Goal: Download file/media

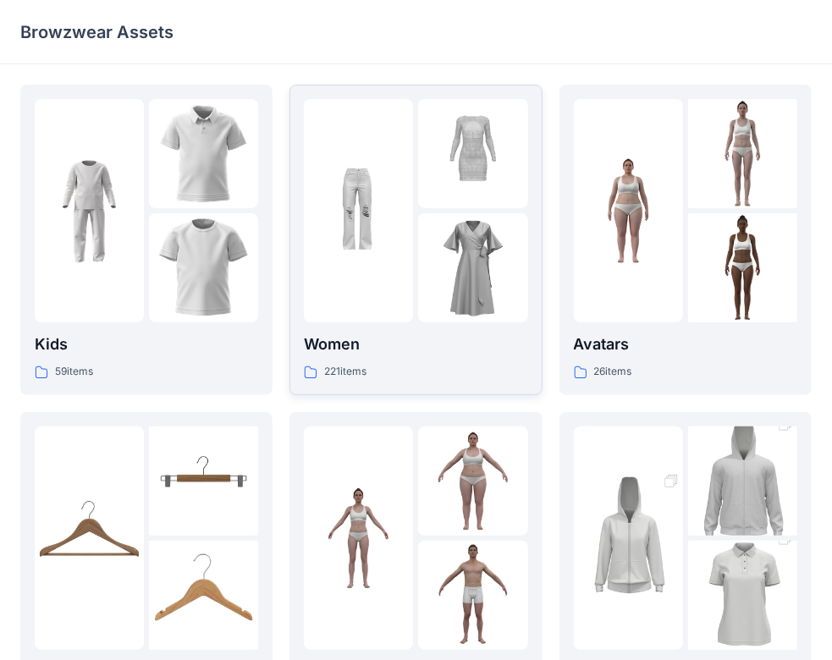
click at [417, 262] on div at bounding box center [415, 210] width 223 height 223
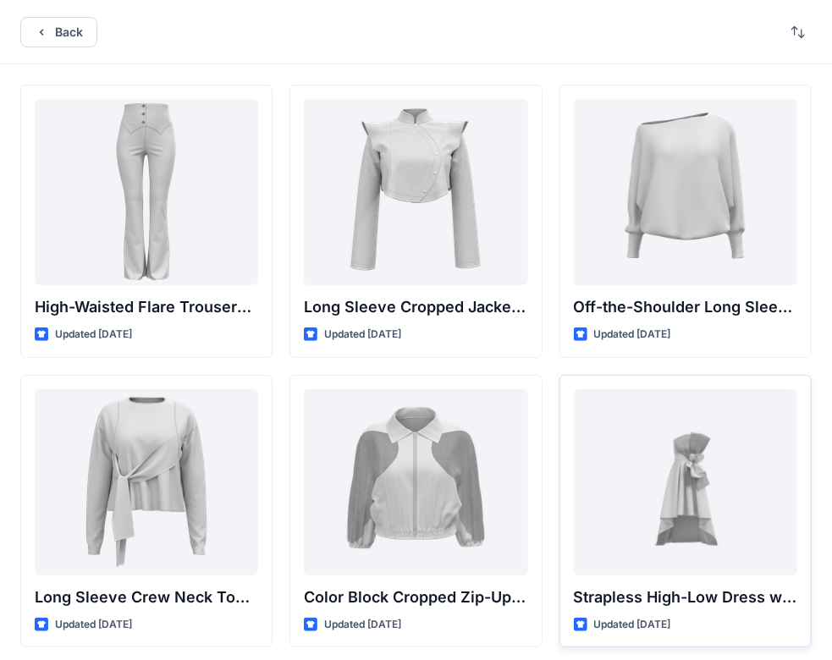
click at [566, 408] on div "Strapless High-Low Dress with Side Bow Detail Updated 6 months ago" at bounding box center [686, 511] width 252 height 273
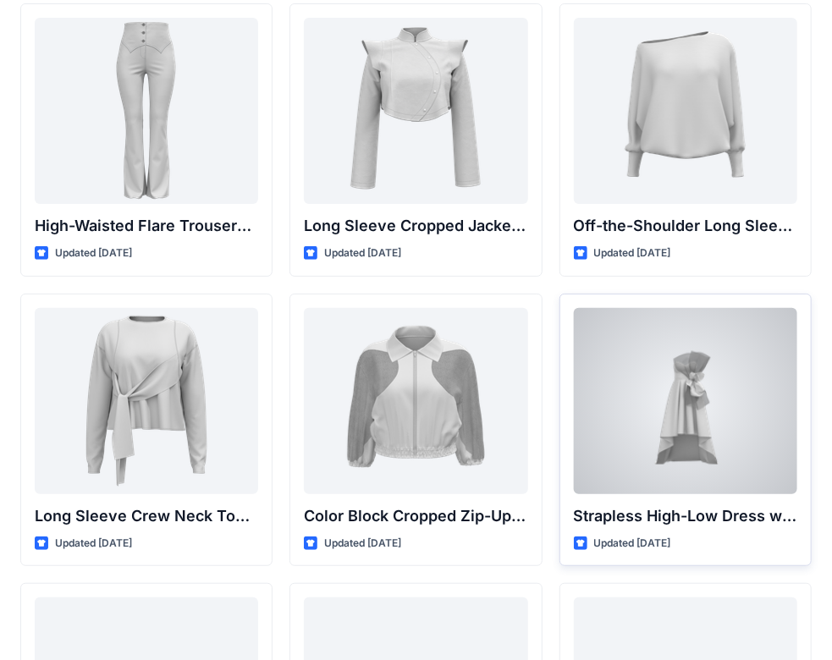
scroll to position [85, 0]
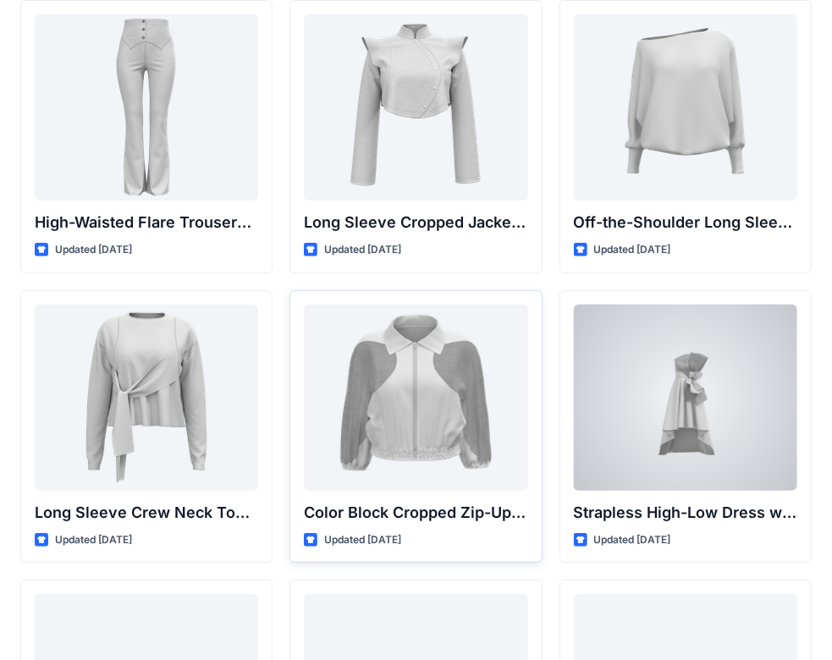
click at [447, 403] on div at bounding box center [415, 398] width 223 height 186
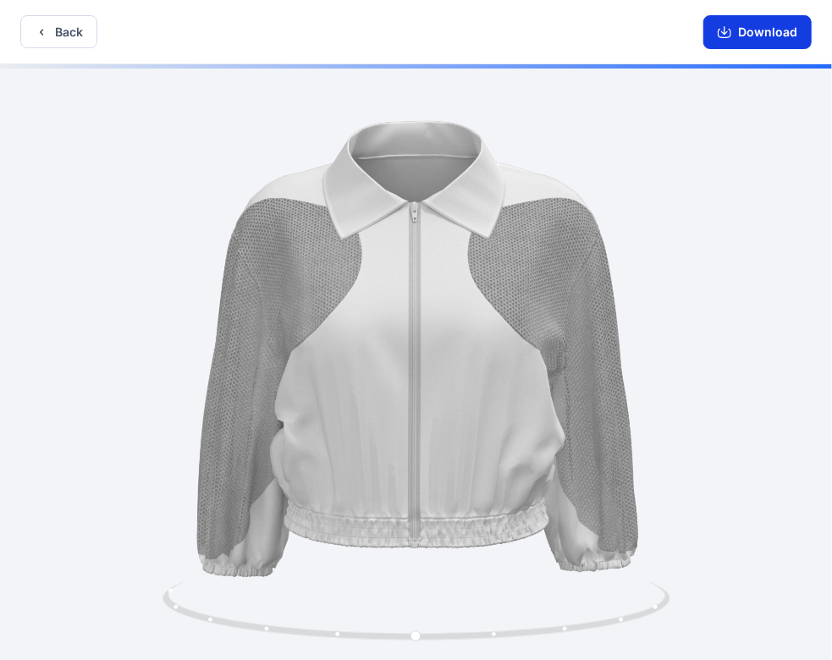
click at [759, 35] on button "Download" at bounding box center [758, 32] width 108 height 34
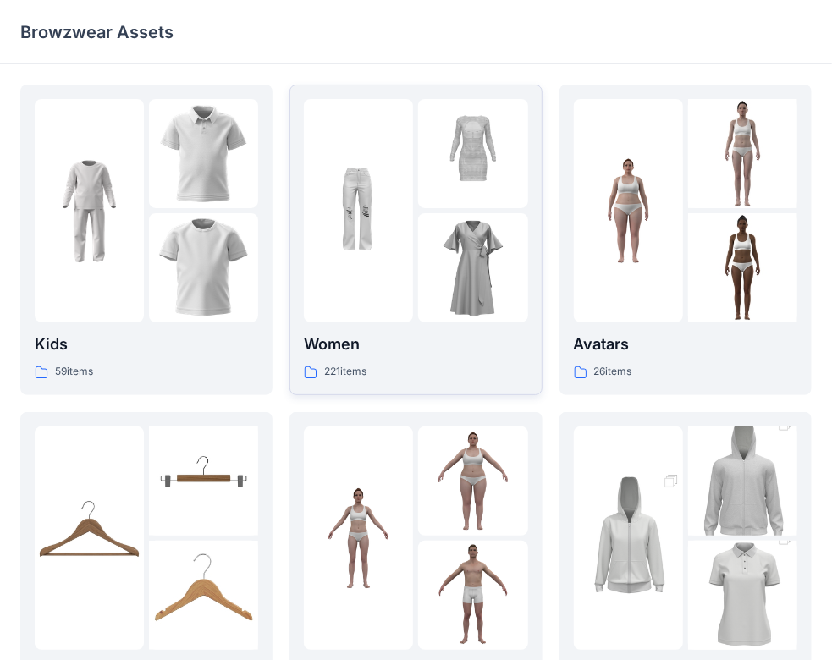
click at [411, 242] on img at bounding box center [358, 211] width 109 height 109
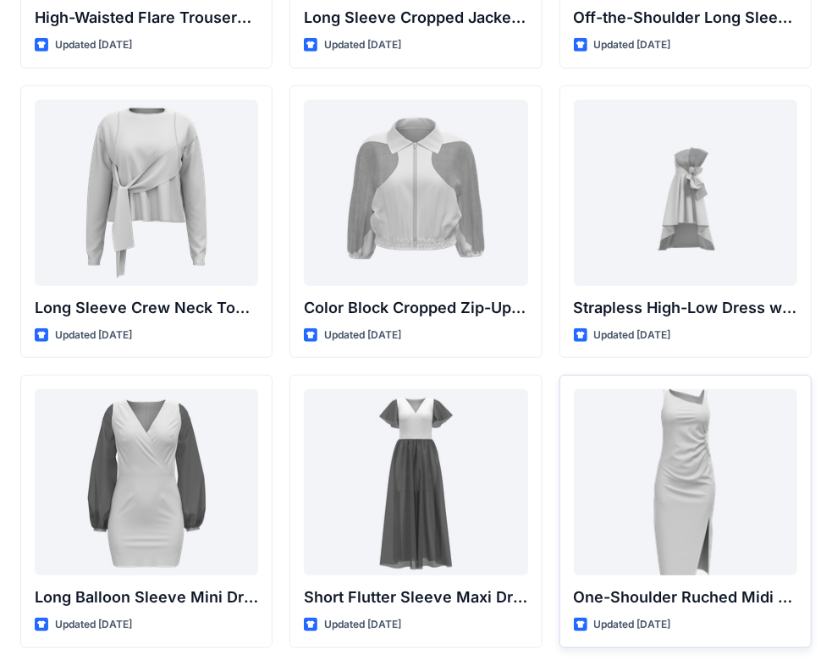
click at [565, 466] on div "One-Shoulder Ruched Midi Dress with Slit Updated 6 months ago" at bounding box center [686, 511] width 252 height 273
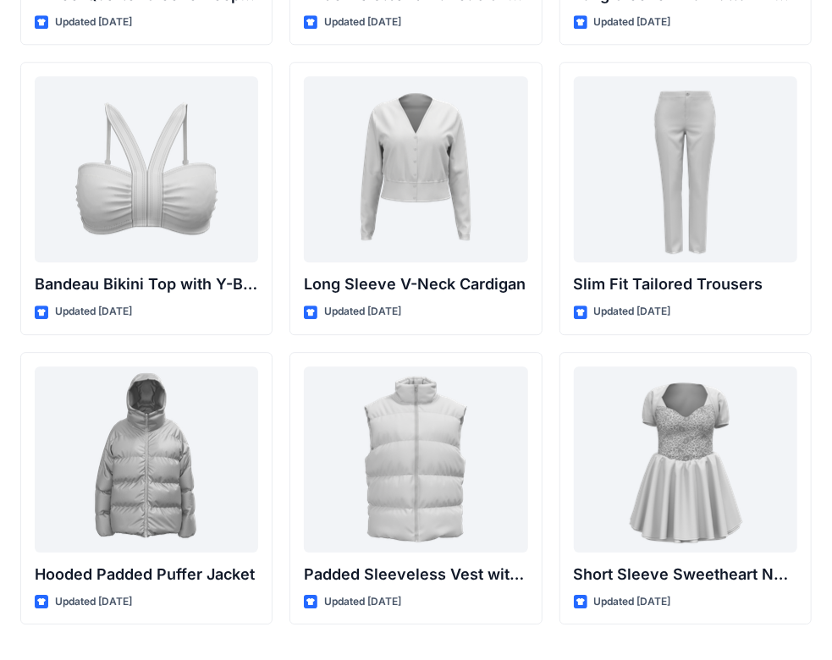
scroll to position [1804, 0]
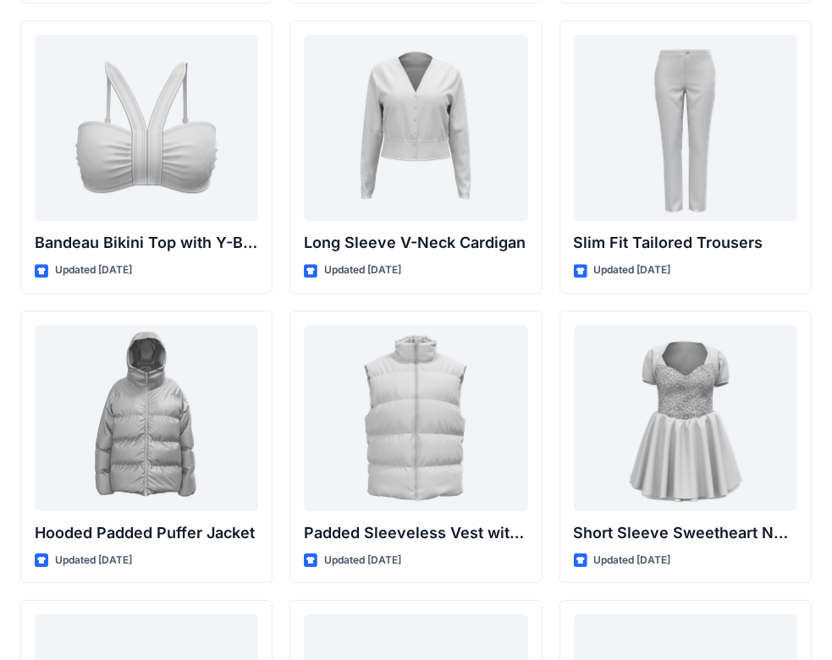
click at [579, 442] on div at bounding box center [685, 418] width 223 height 186
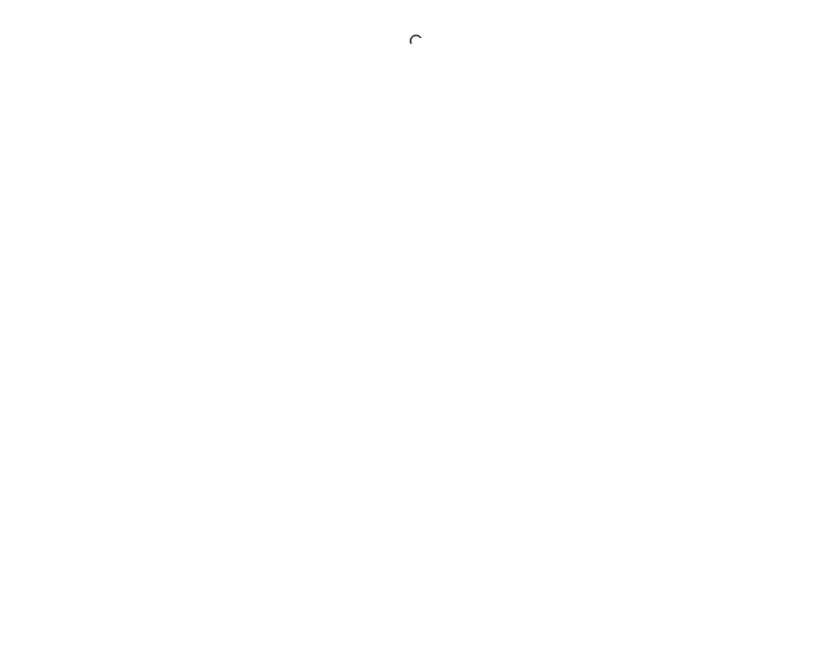
scroll to position [3, 0]
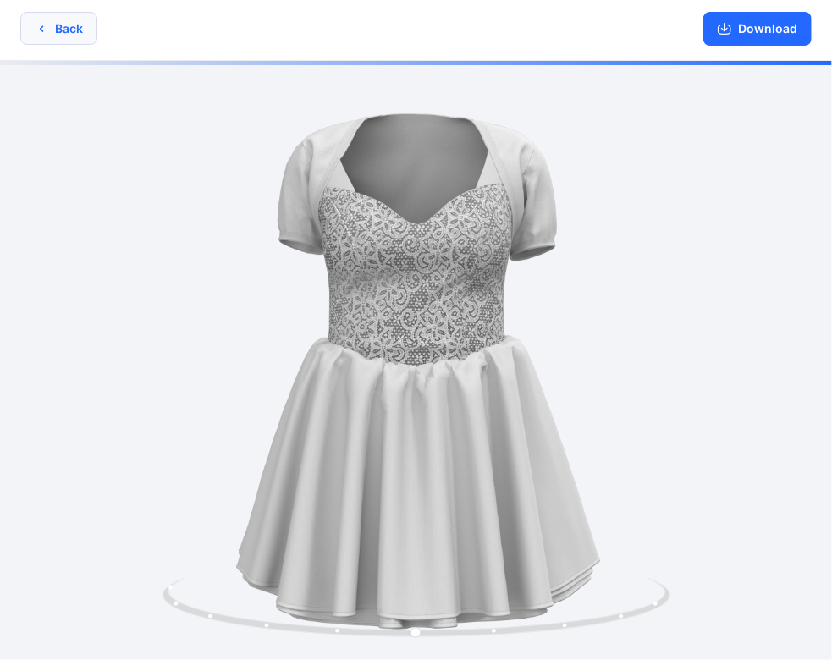
click at [64, 27] on button "Back" at bounding box center [58, 28] width 77 height 33
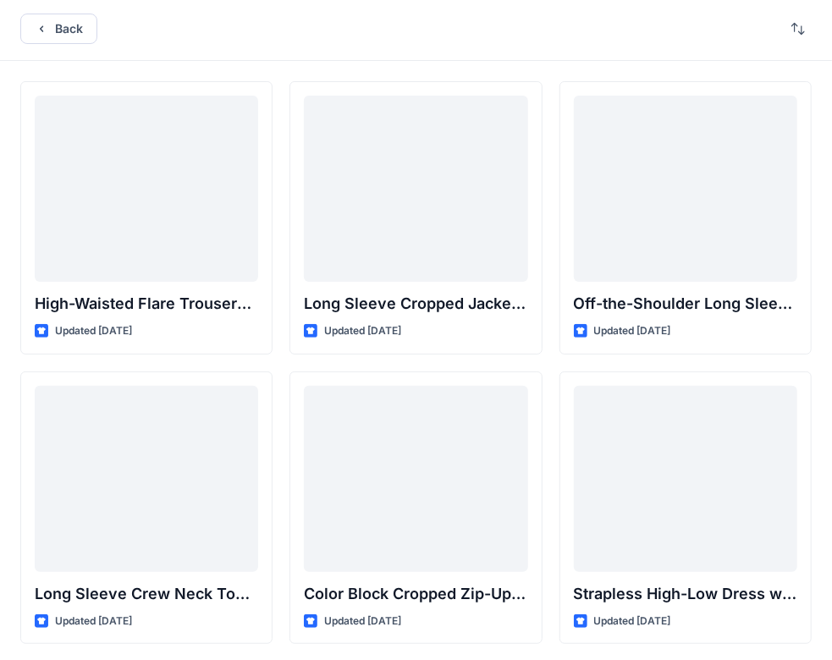
scroll to position [1804, 0]
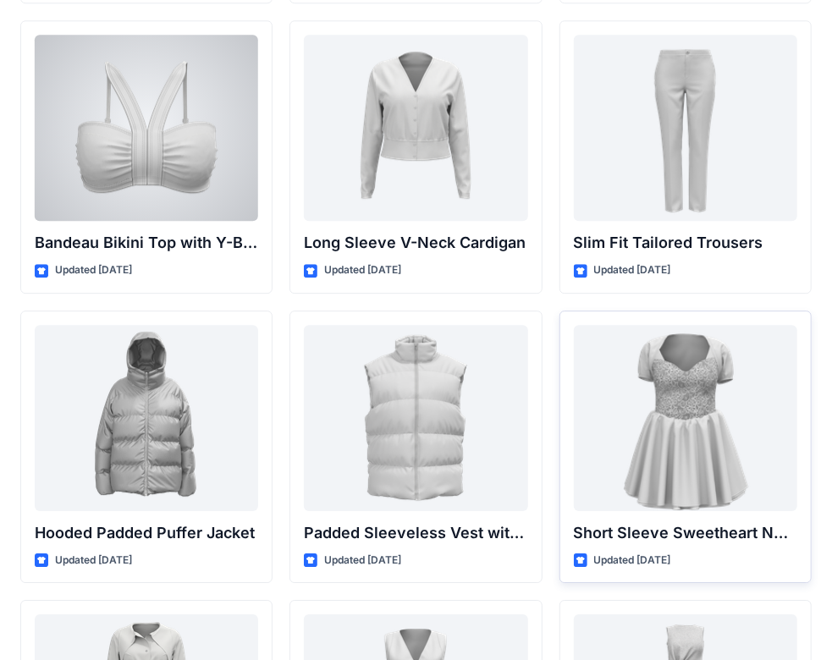
click at [566, 437] on div "Short Sleeve Sweetheart Neckline Mini Dress with Textured Bodice Updated 6 mont…" at bounding box center [686, 447] width 252 height 273
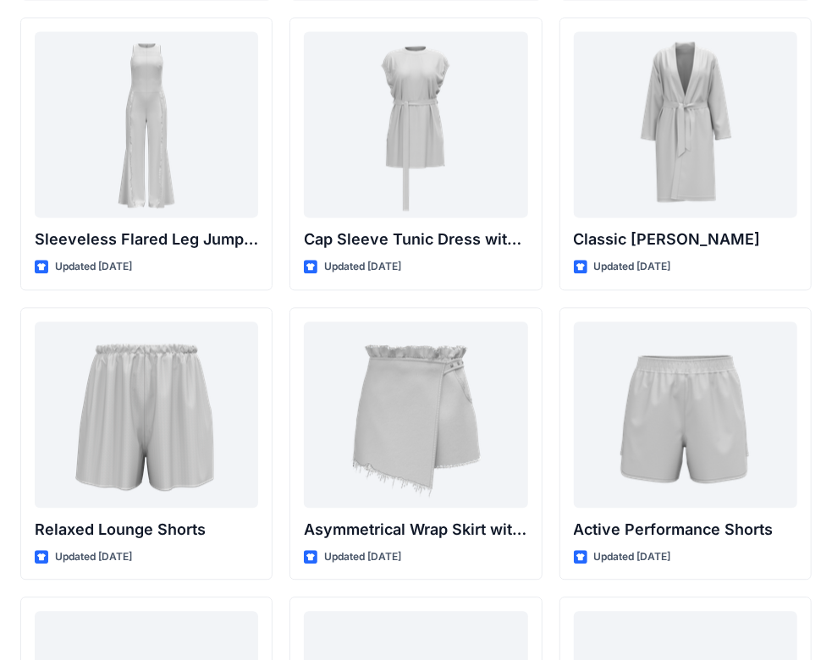
scroll to position [4119, 0]
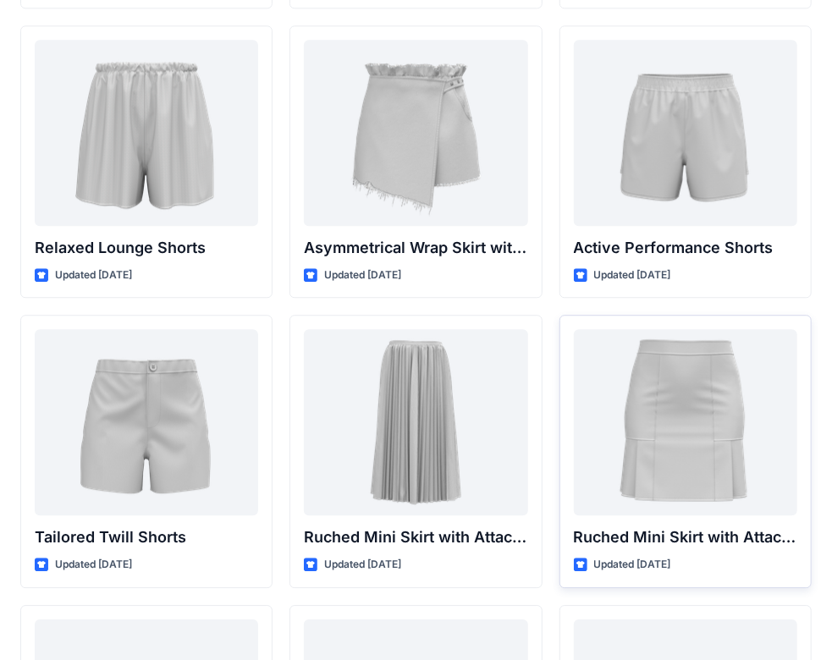
click at [560, 437] on div "Ruched Mini Skirt with Attached Draped Panel Updated 6 months ago" at bounding box center [686, 451] width 252 height 273
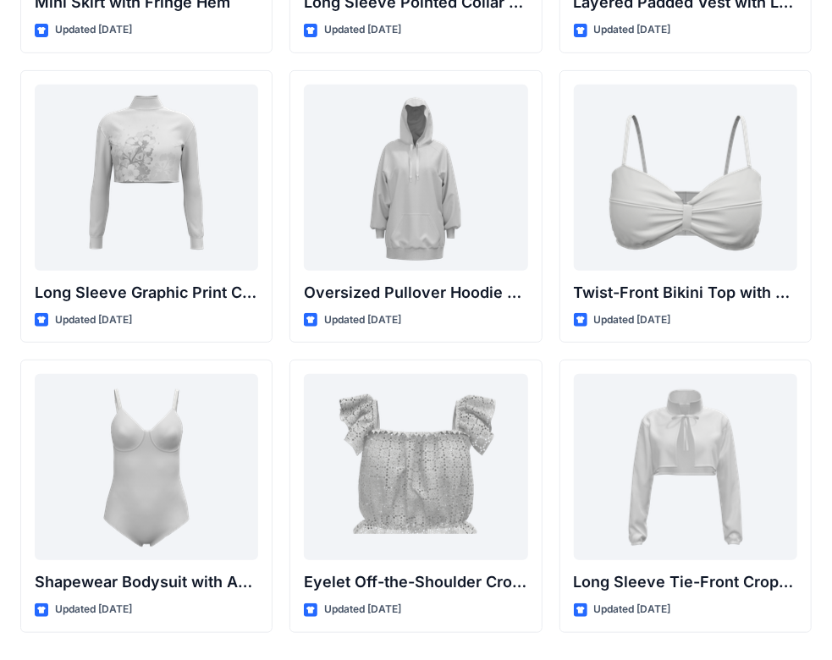
scroll to position [5278, 0]
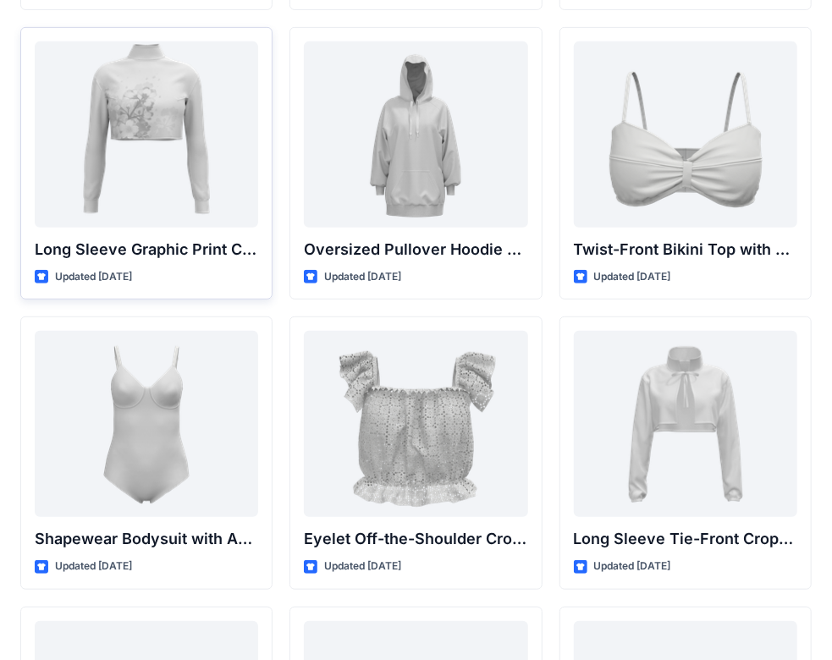
click at [152, 109] on div at bounding box center [146, 134] width 223 height 186
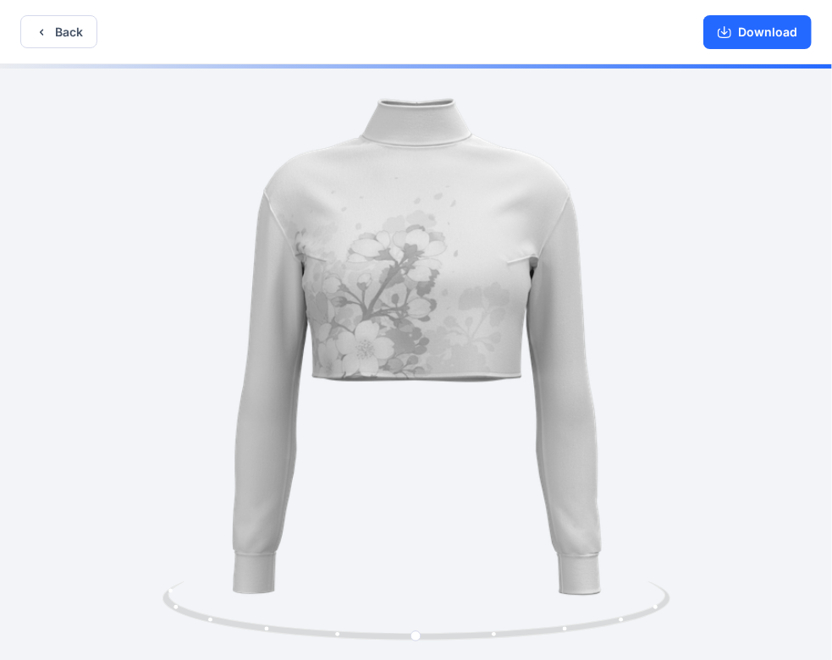
click at [63, 32] on button "Back" at bounding box center [58, 31] width 77 height 33
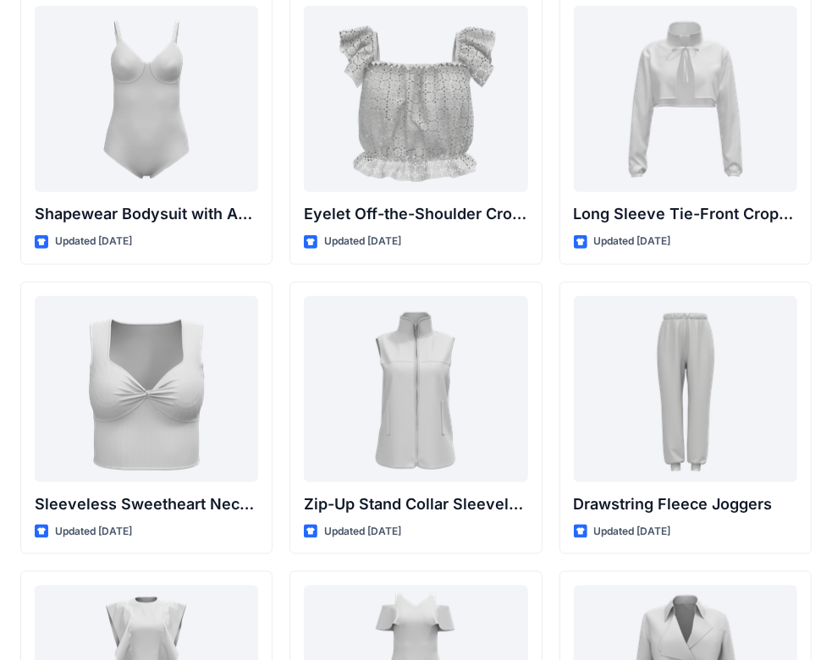
scroll to position [5604, 0]
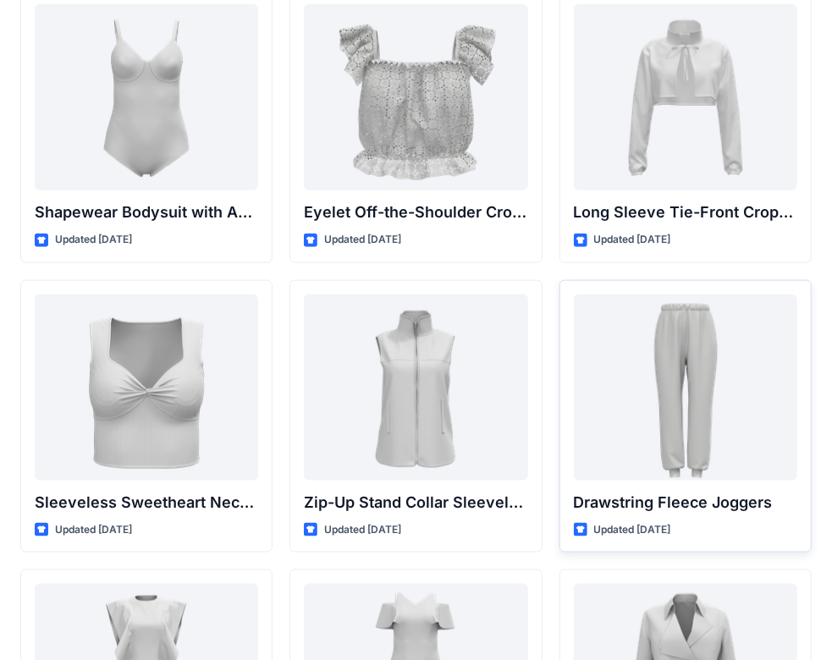
click at [564, 438] on div "Drawstring Fleece Joggers Updated 6 months ago" at bounding box center [686, 416] width 252 height 273
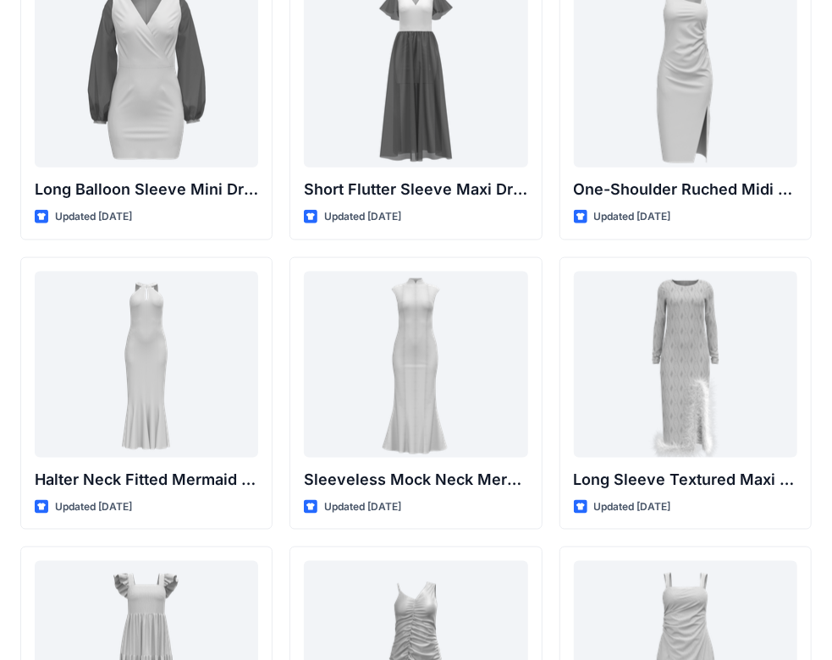
scroll to position [0, 0]
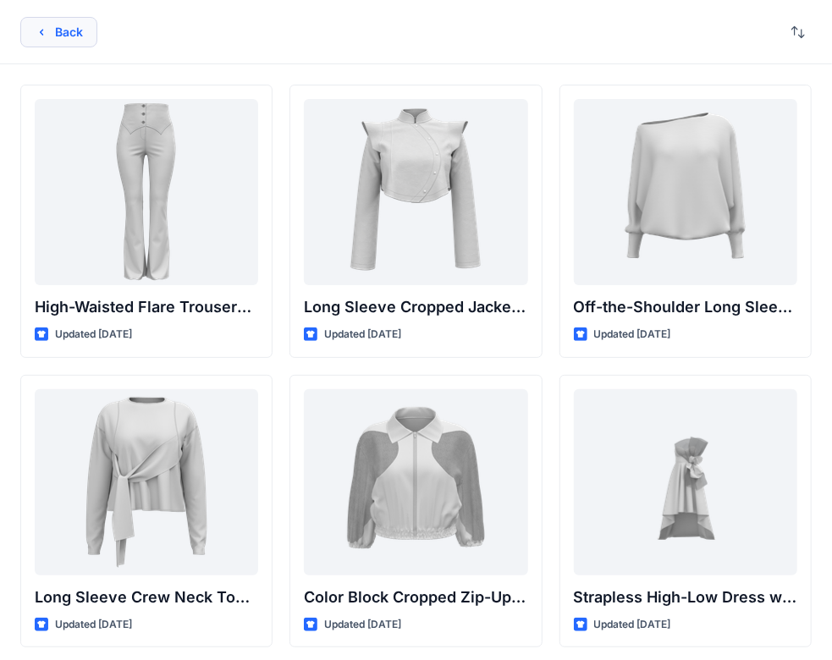
click at [66, 34] on button "Back" at bounding box center [58, 32] width 77 height 30
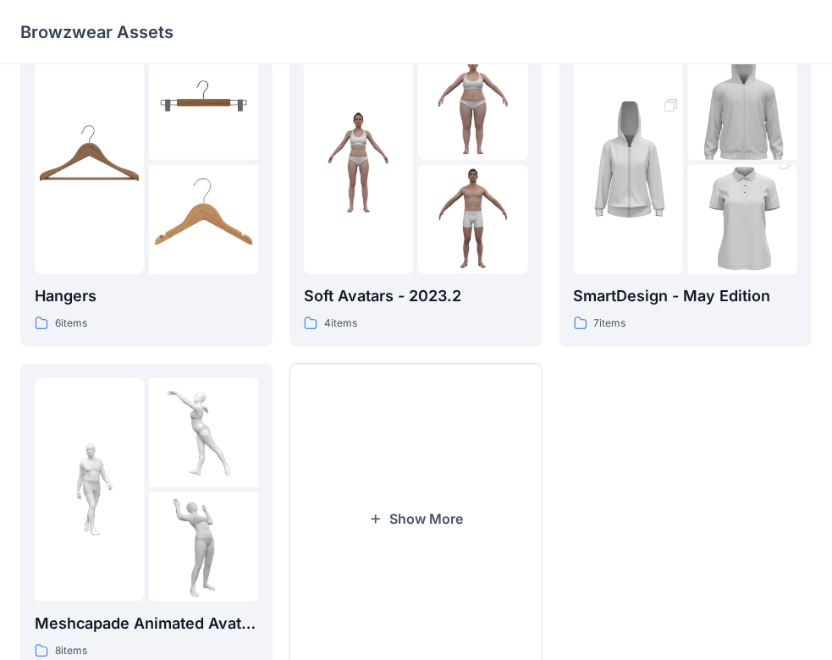
scroll to position [437, 0]
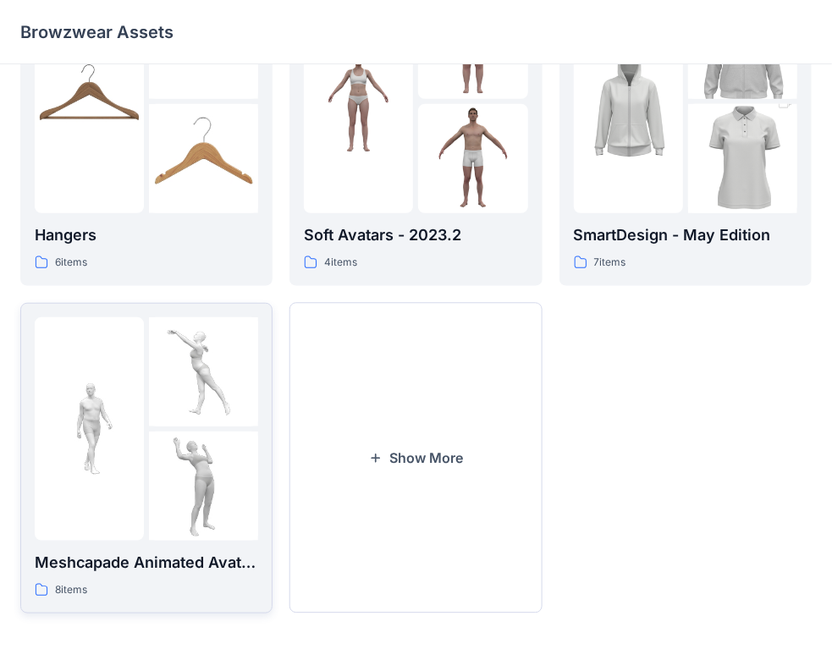
click at [205, 404] on img at bounding box center [203, 371] width 109 height 109
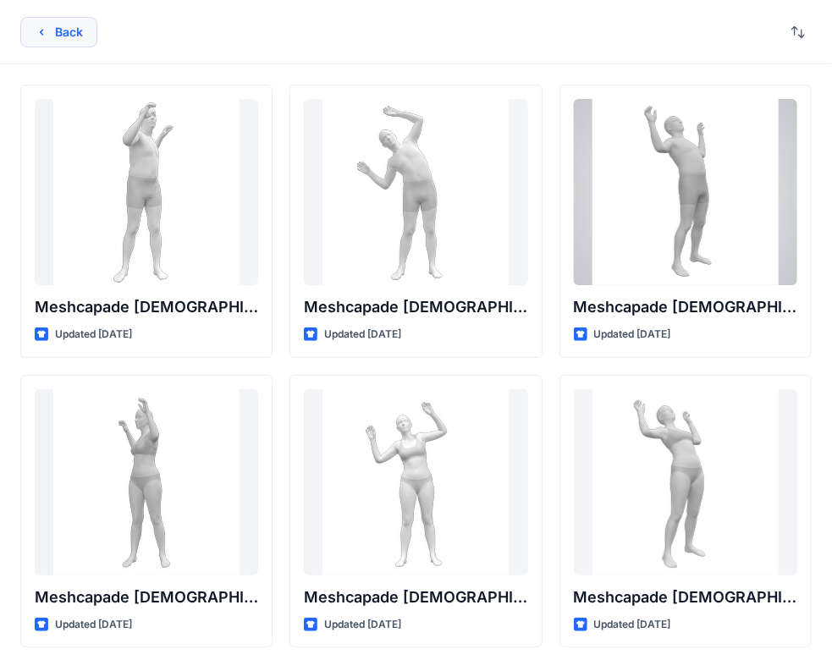
click at [63, 30] on button "Back" at bounding box center [58, 32] width 77 height 30
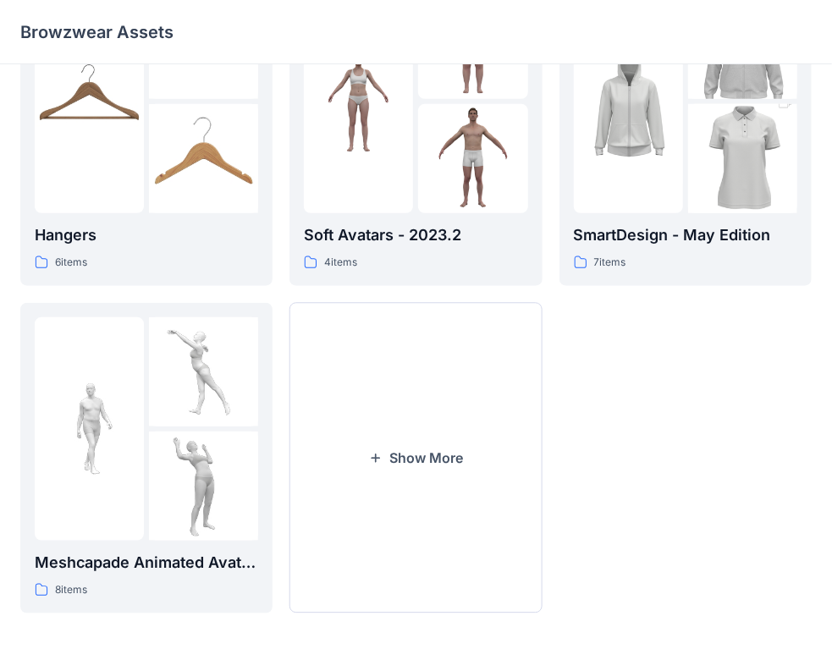
click at [427, 455] on button "Show More" at bounding box center [416, 458] width 252 height 311
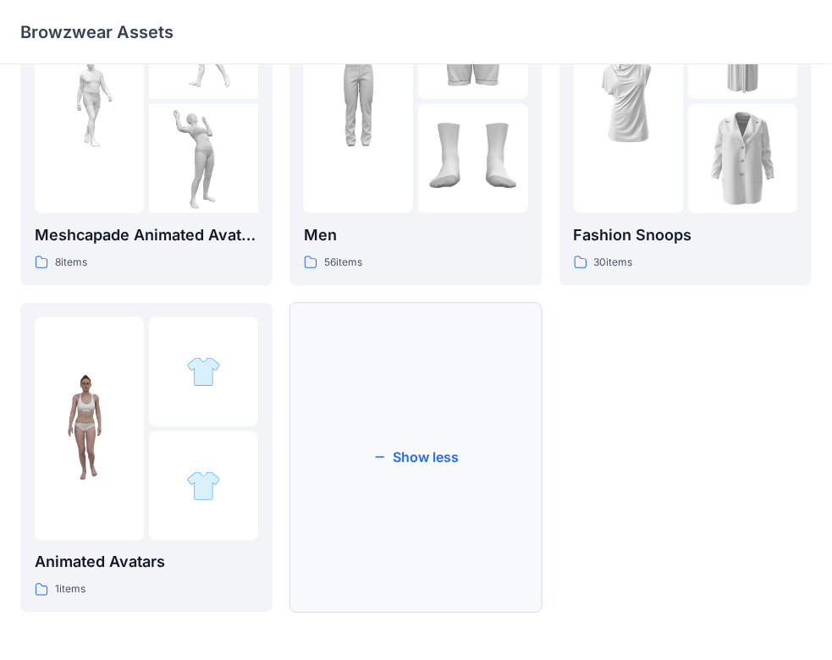
click at [444, 464] on button "Show less" at bounding box center [416, 458] width 252 height 311
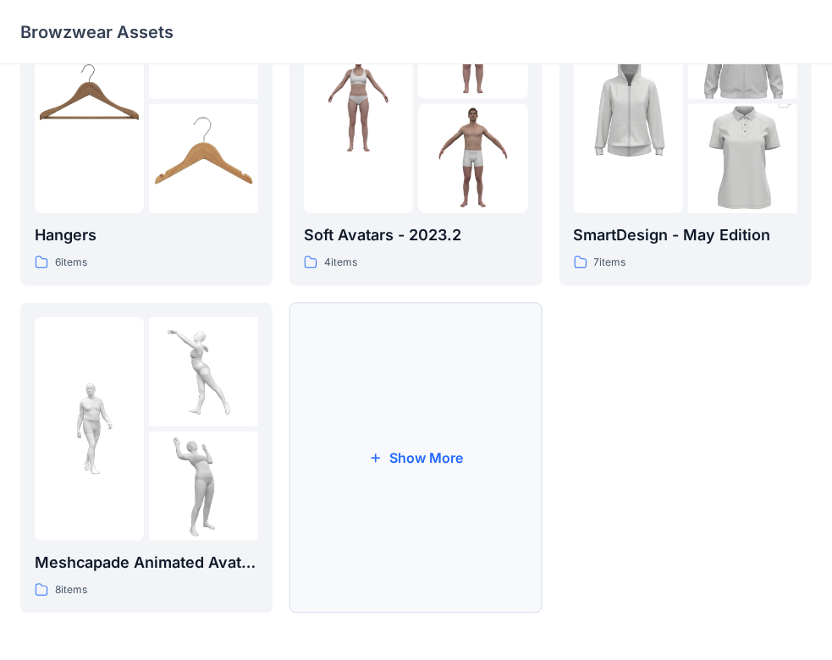
click at [454, 461] on button "Show More" at bounding box center [416, 458] width 252 height 311
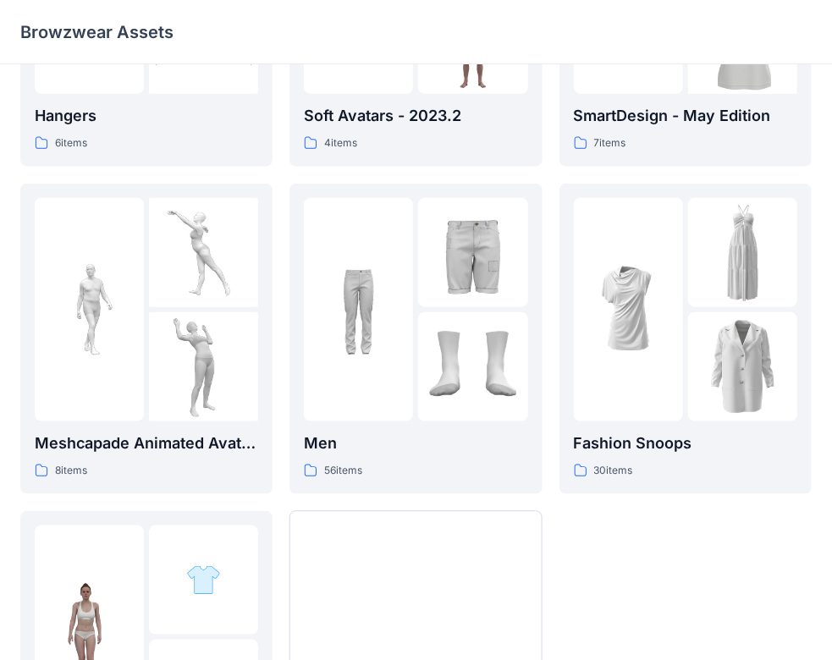
scroll to position [560, 0]
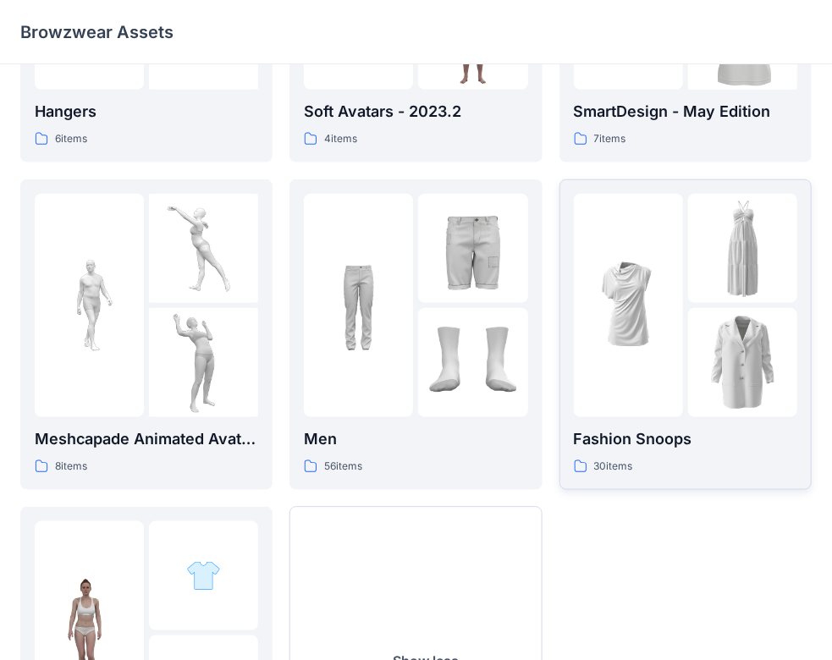
click at [678, 314] on img at bounding box center [628, 305] width 109 height 109
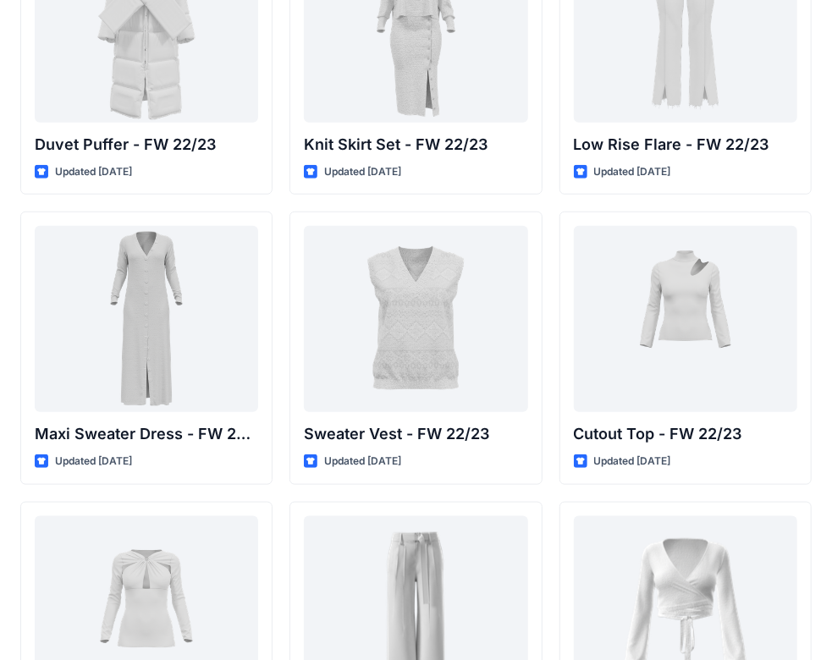
scroll to position [454, 0]
click at [169, 328] on div at bounding box center [146, 318] width 223 height 186
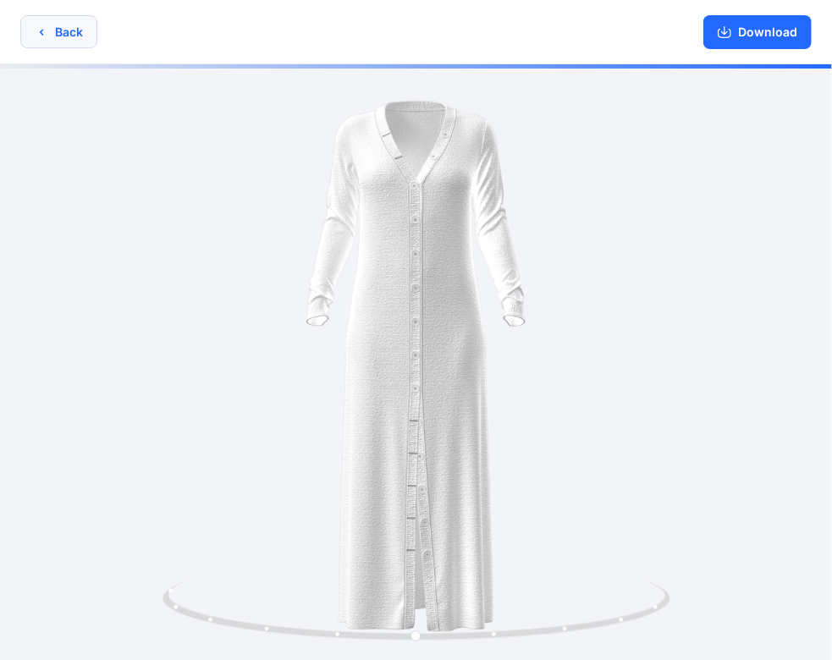
click at [79, 30] on button "Back" at bounding box center [58, 31] width 77 height 33
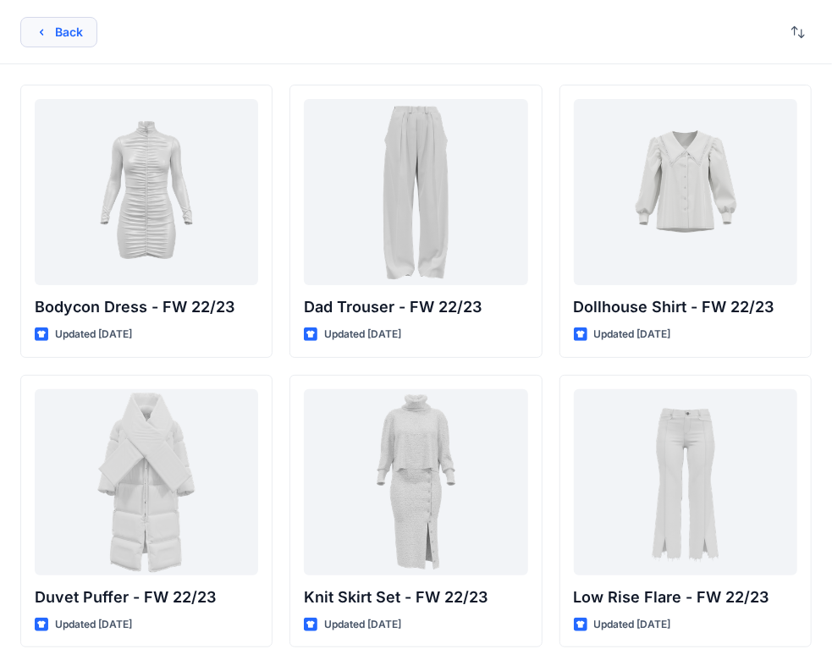
click at [71, 36] on button "Back" at bounding box center [58, 32] width 77 height 30
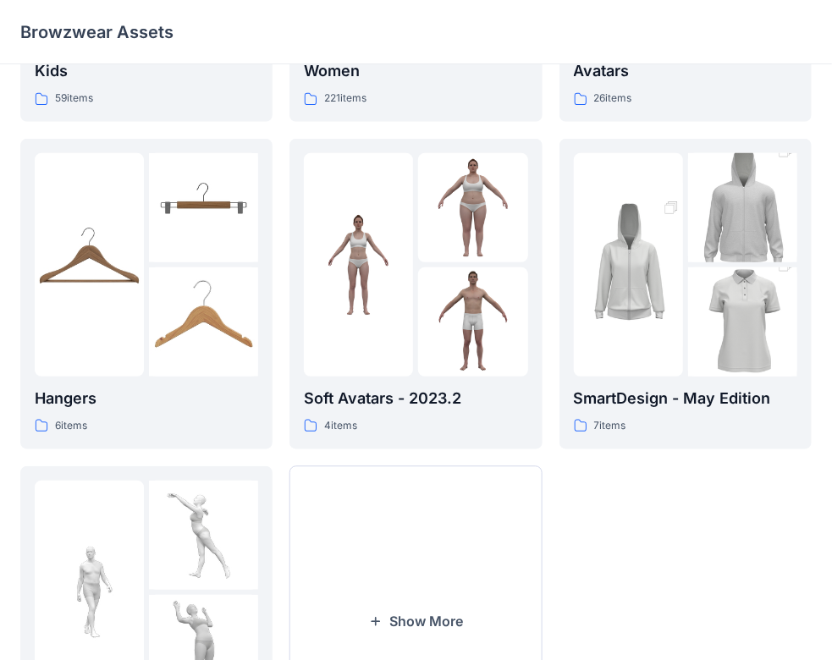
scroll to position [274, 0]
click at [718, 408] on p "SmartDesign - May Edition" at bounding box center [685, 398] width 223 height 24
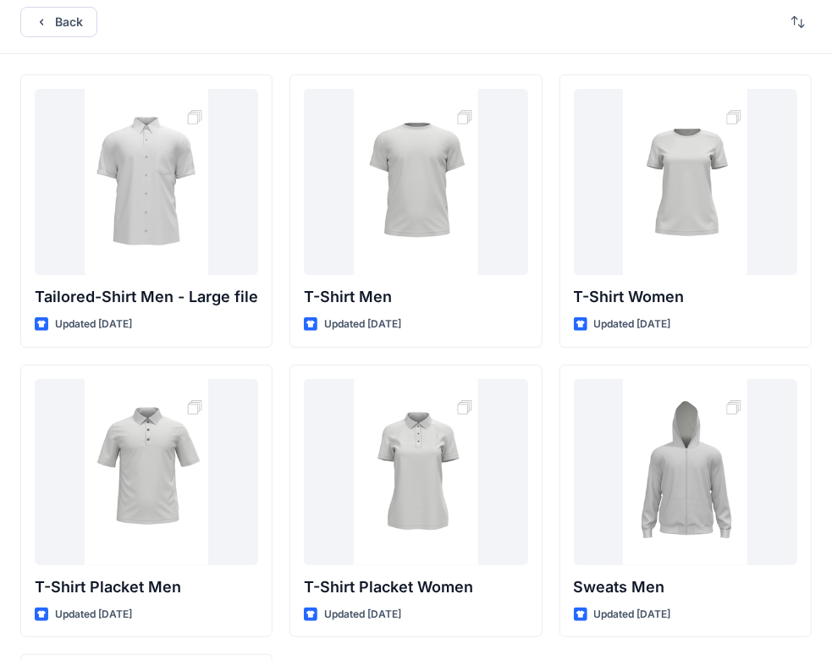
scroll to position [8, 0]
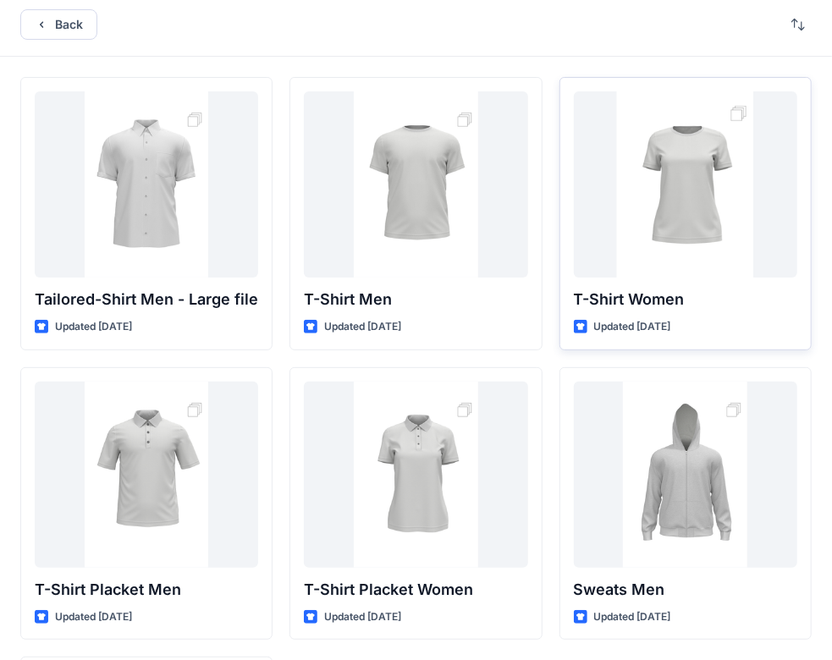
click at [691, 239] on div at bounding box center [685, 184] width 223 height 186
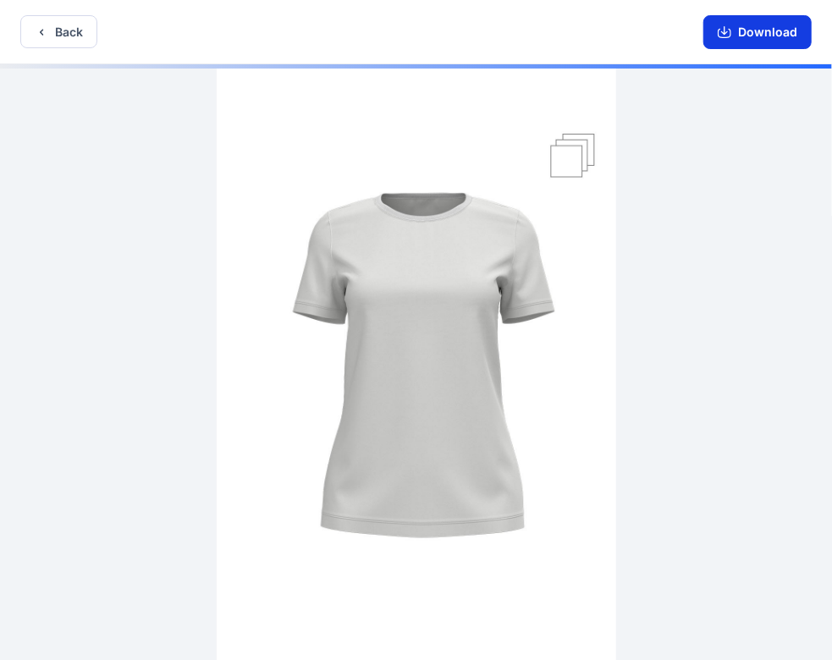
click at [744, 31] on button "Download" at bounding box center [758, 32] width 108 height 34
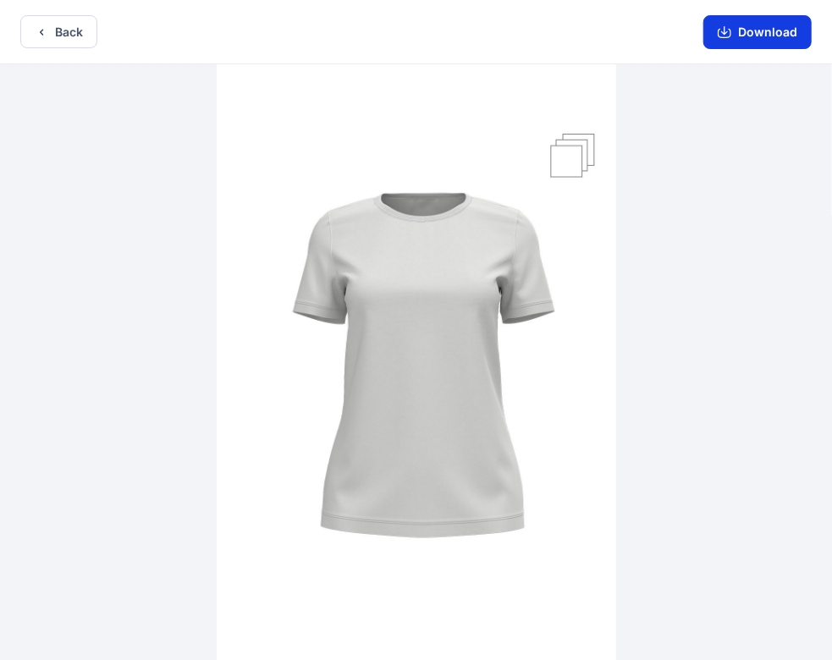
click at [749, 37] on button "Download" at bounding box center [758, 32] width 108 height 34
click at [743, 0] on div "Download" at bounding box center [757, 31] width 149 height 63
click at [74, 28] on button "Back" at bounding box center [58, 31] width 77 height 33
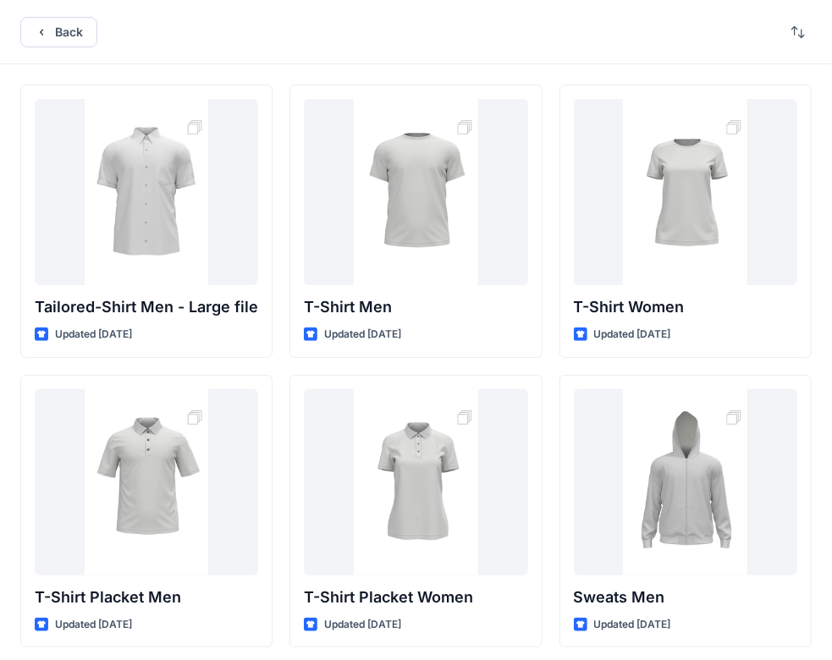
click at [63, 34] on button "Back" at bounding box center [58, 32] width 77 height 30
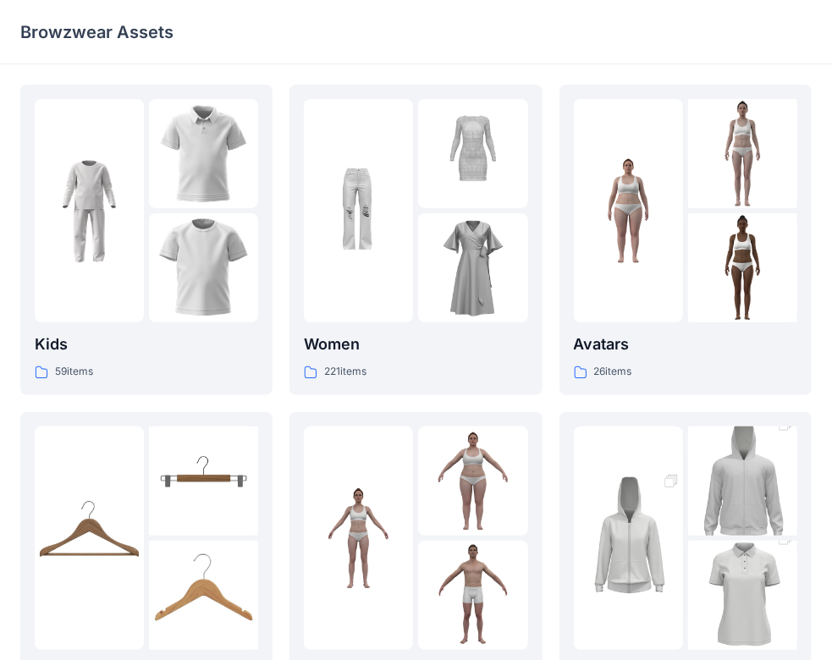
click at [419, 347] on p "Women" at bounding box center [415, 345] width 223 height 24
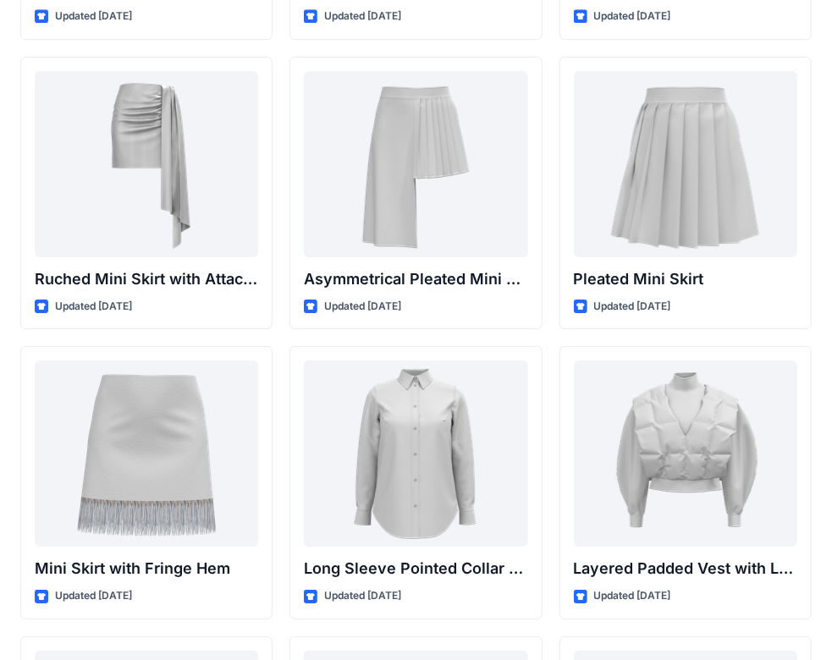
scroll to position [4667, 0]
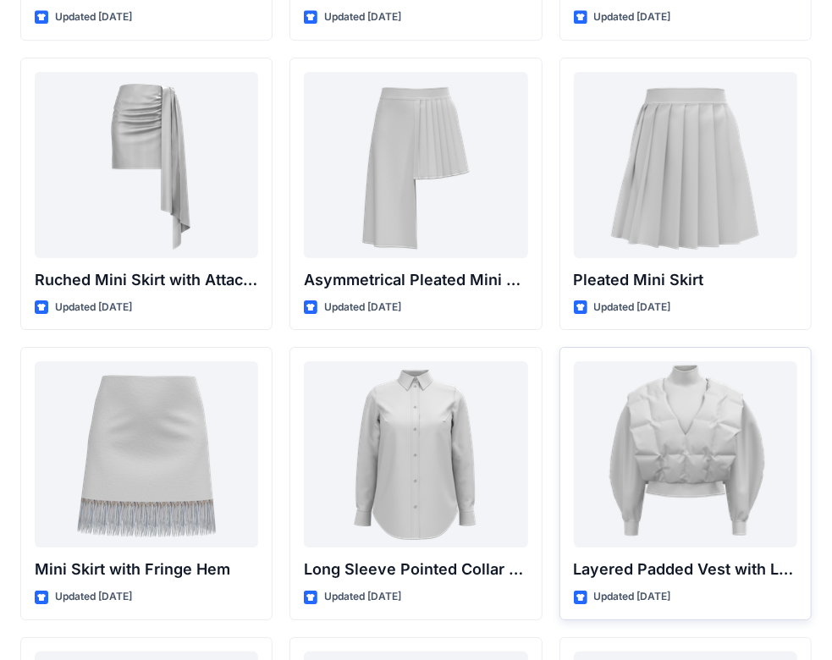
click at [635, 422] on div at bounding box center [685, 454] width 223 height 186
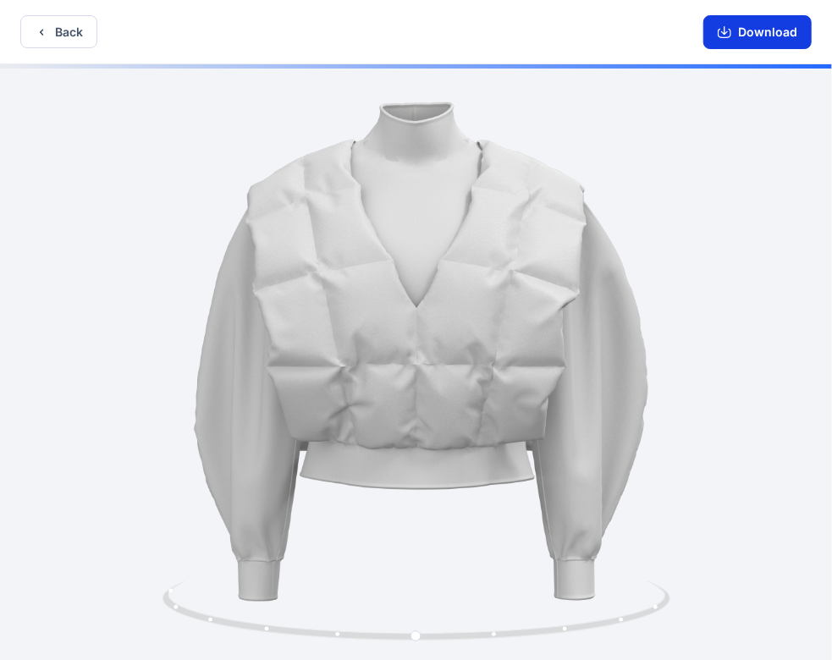
click at [752, 37] on button "Download" at bounding box center [758, 32] width 108 height 34
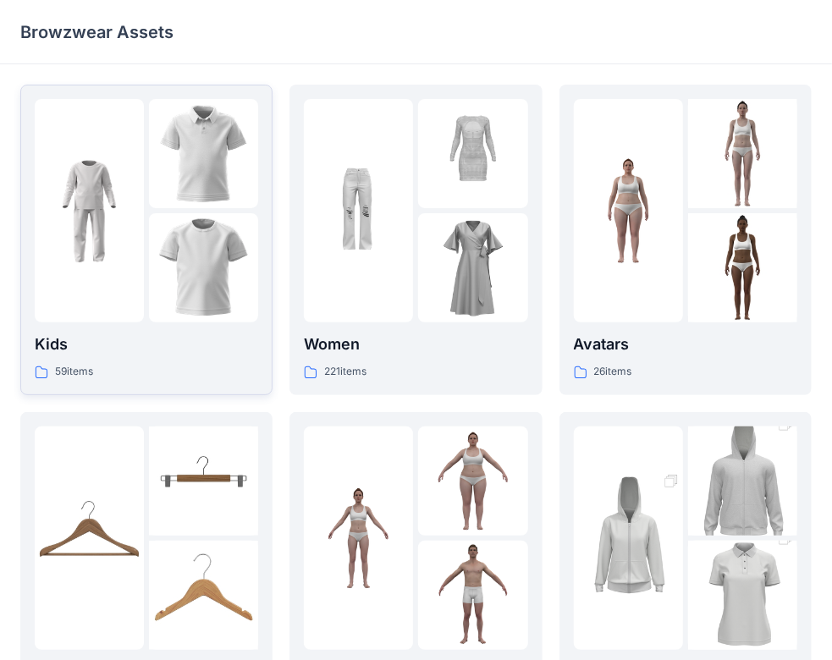
click at [185, 345] on p "Kids" at bounding box center [146, 345] width 223 height 24
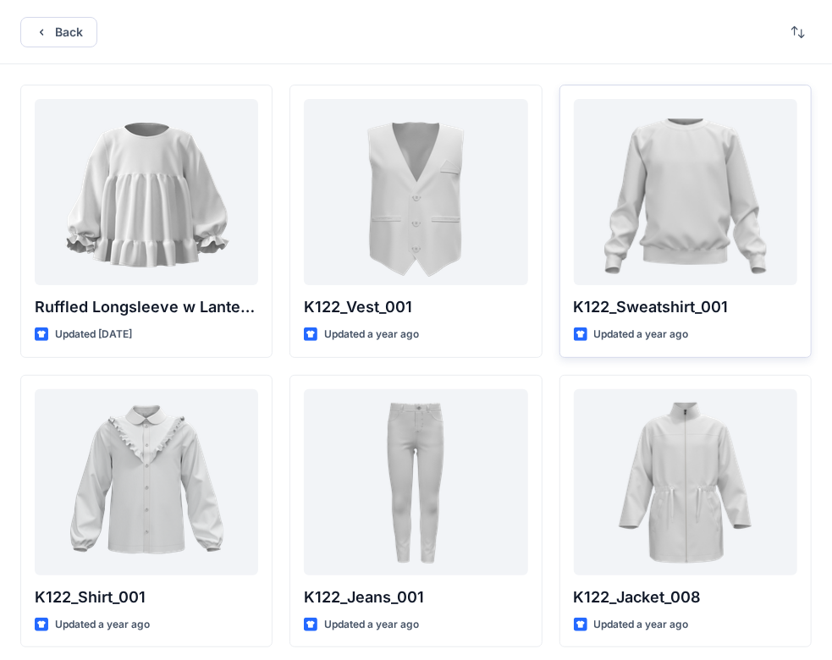
click at [681, 232] on div at bounding box center [685, 192] width 223 height 186
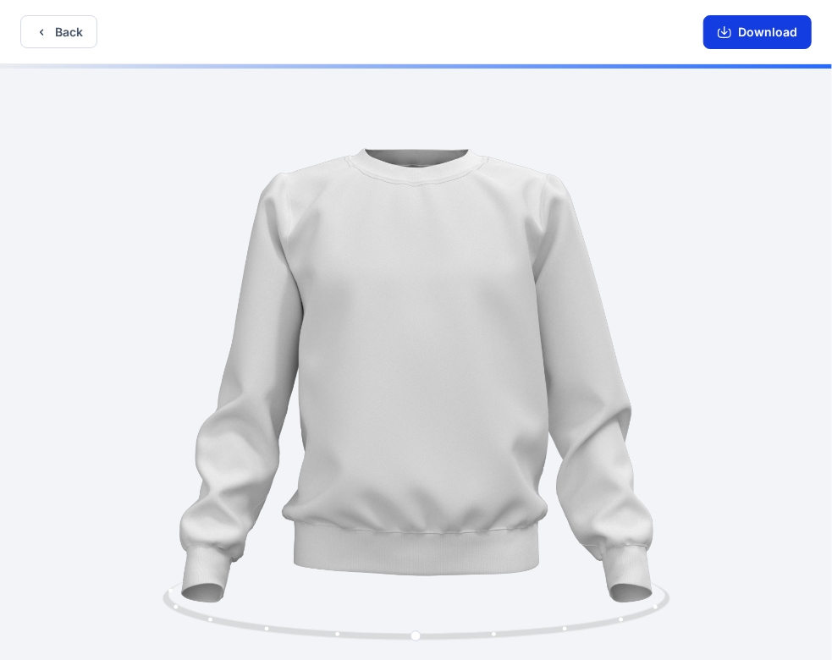
click at [745, 34] on button "Download" at bounding box center [758, 32] width 108 height 34
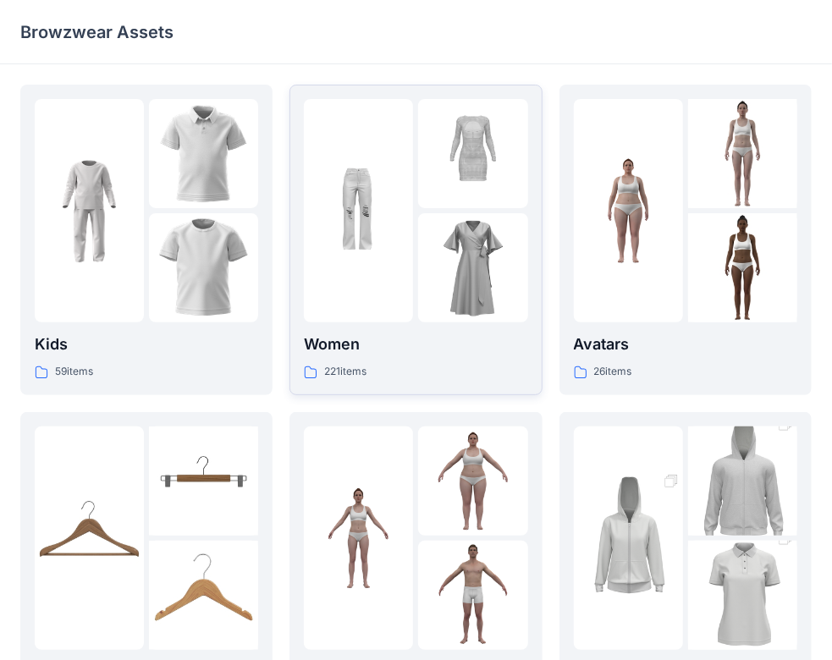
click at [403, 251] on img at bounding box center [358, 211] width 109 height 109
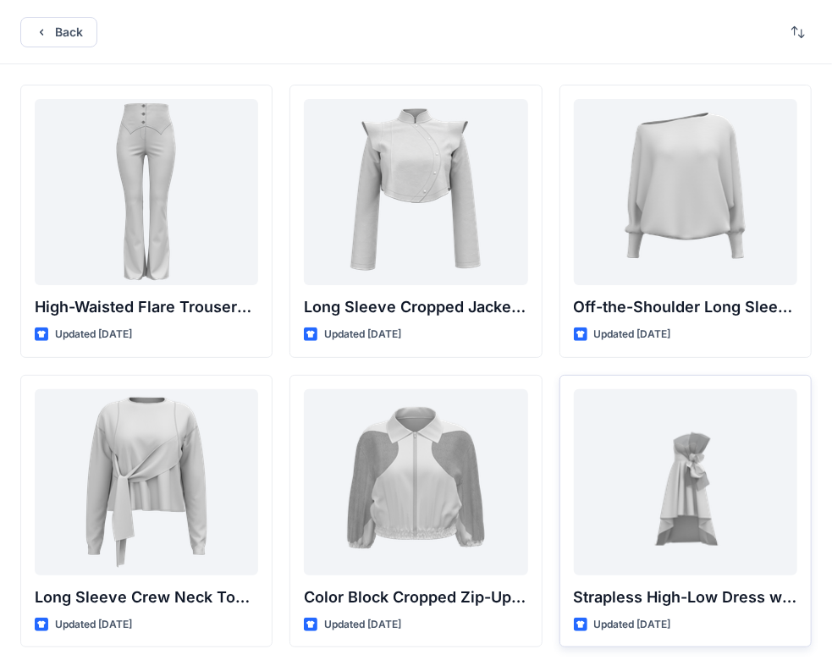
click at [564, 389] on div "Strapless High-Low Dress with Side Bow Detail Updated 6 months ago" at bounding box center [686, 511] width 252 height 273
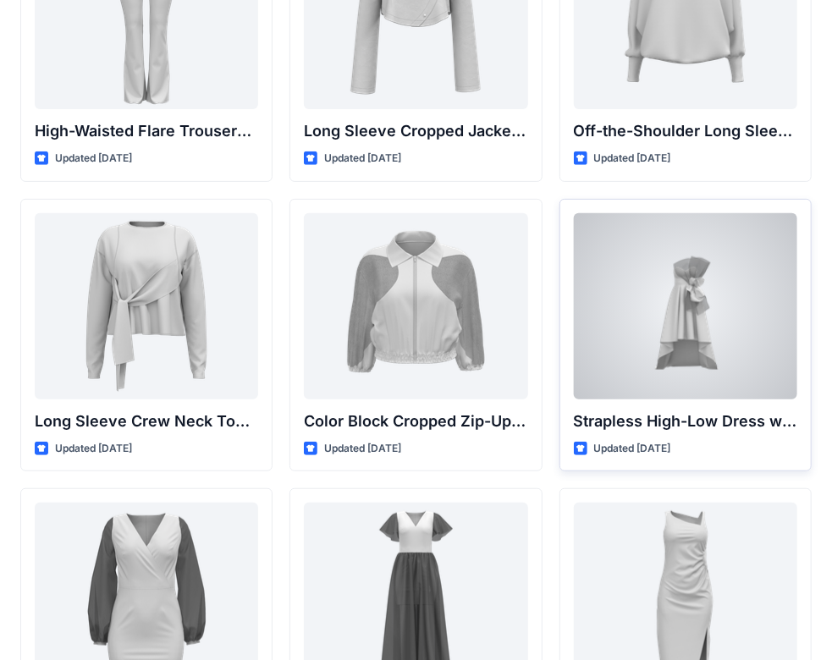
scroll to position [178, 0]
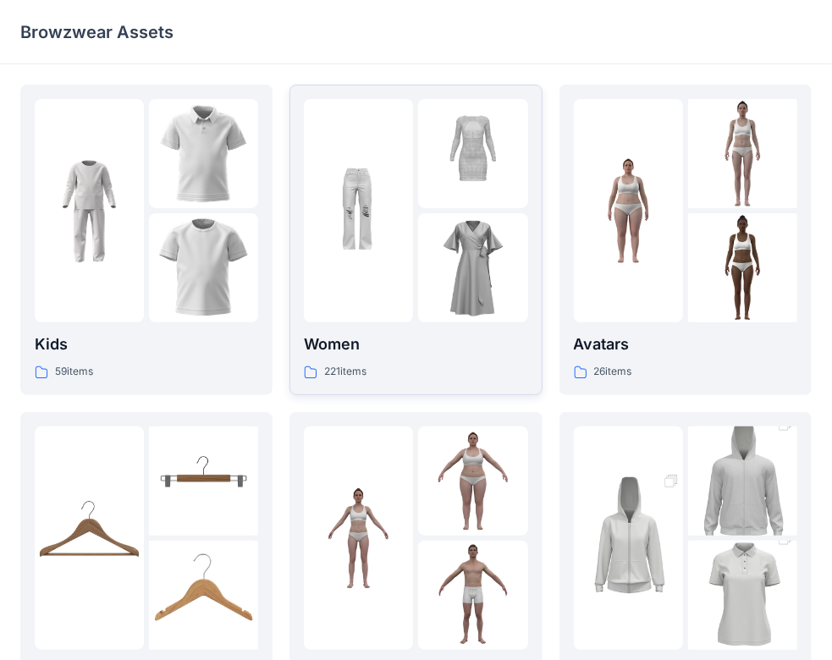
click at [377, 377] on div "221 items" at bounding box center [415, 372] width 223 height 18
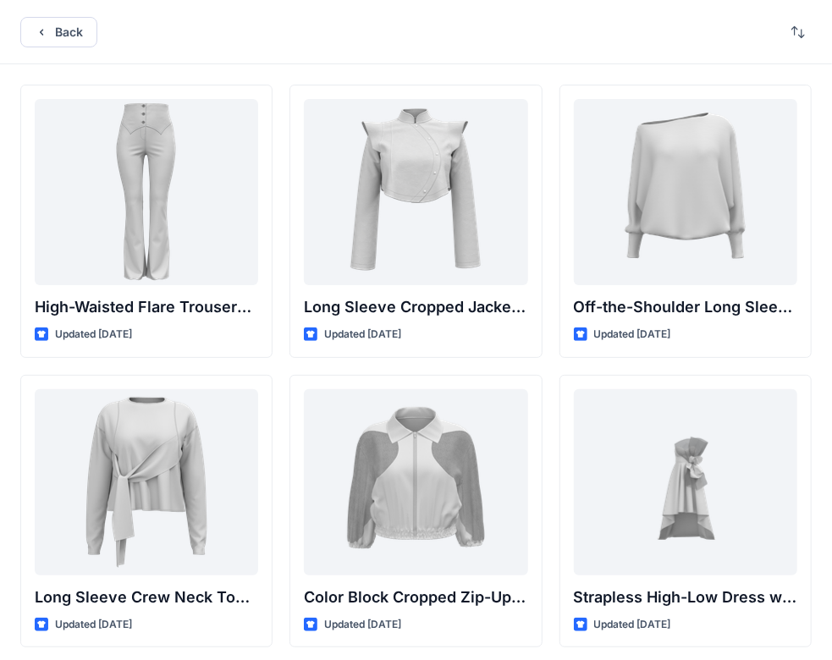
click at [372, 411] on div at bounding box center [415, 482] width 223 height 186
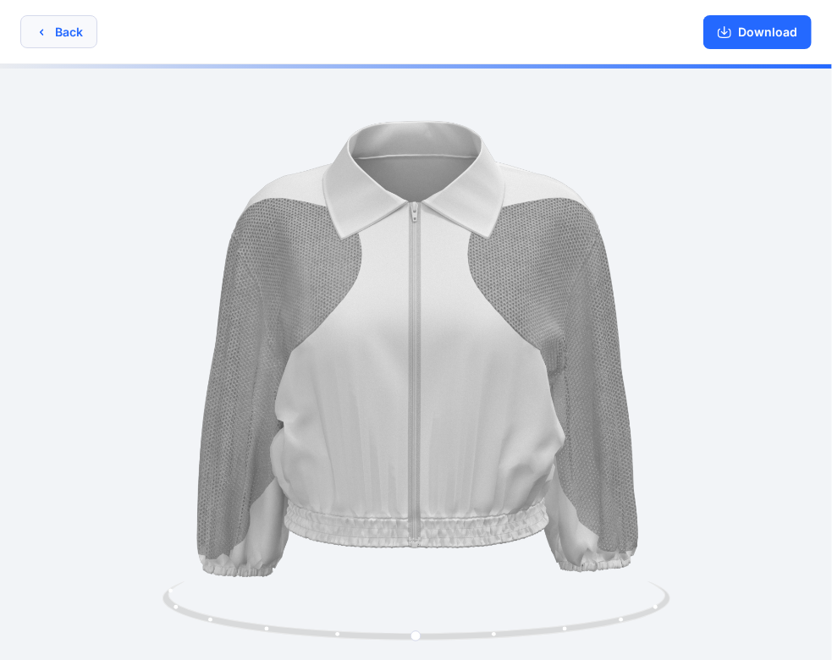
click at [75, 35] on button "Back" at bounding box center [58, 31] width 77 height 33
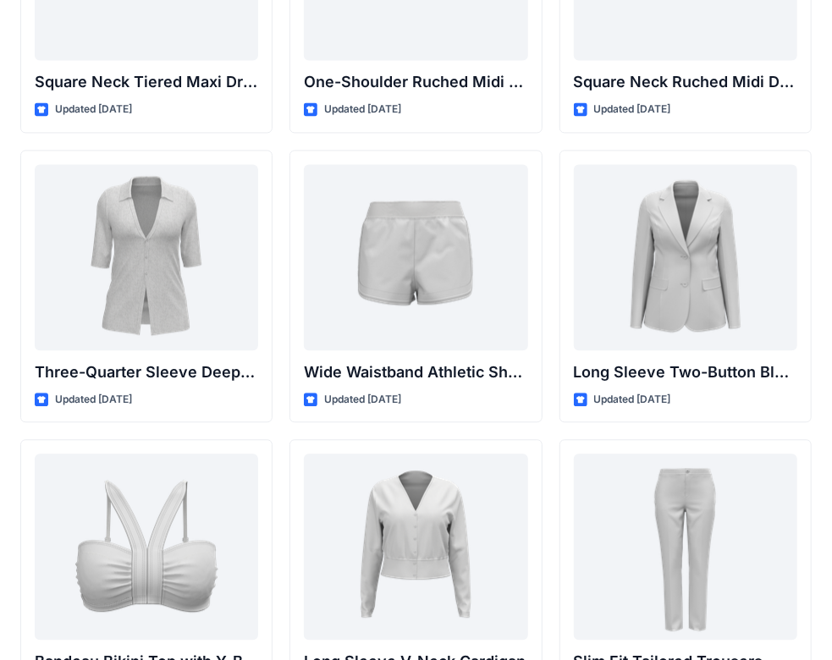
scroll to position [1385, 0]
click at [218, 298] on div at bounding box center [146, 257] width 223 height 186
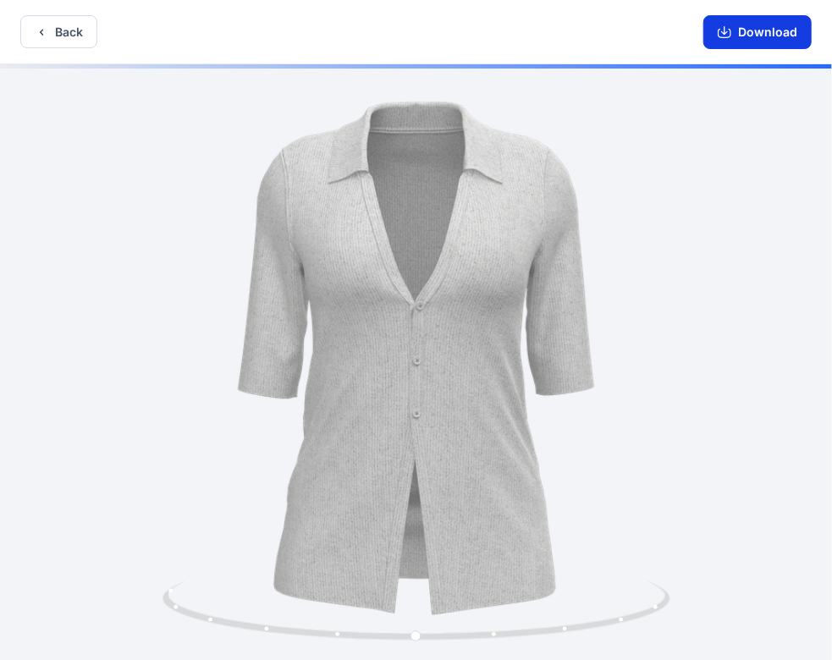
click at [744, 37] on button "Download" at bounding box center [758, 32] width 108 height 34
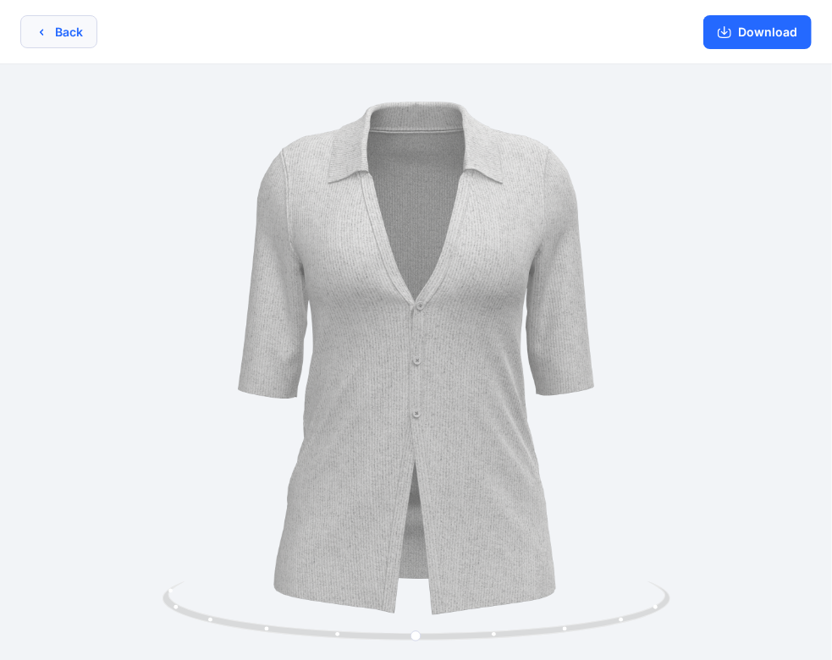
click at [69, 33] on button "Back" at bounding box center [58, 31] width 77 height 33
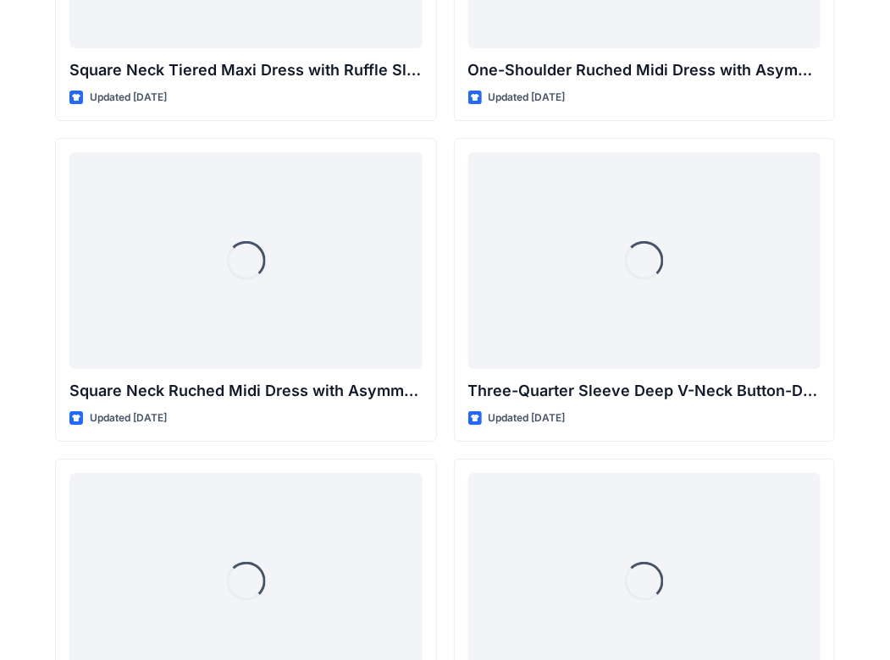
scroll to position [1410, 0]
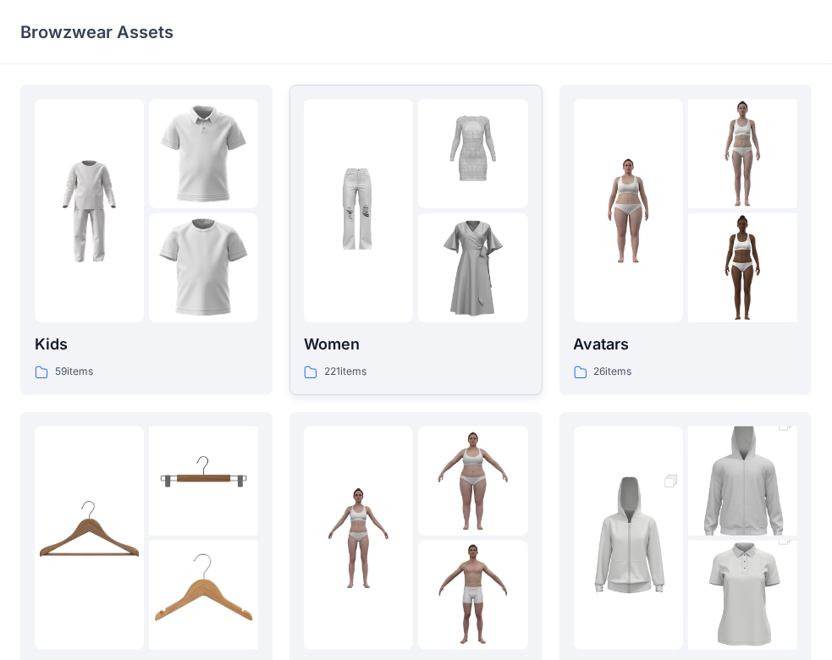
click at [359, 273] on div at bounding box center [358, 210] width 109 height 223
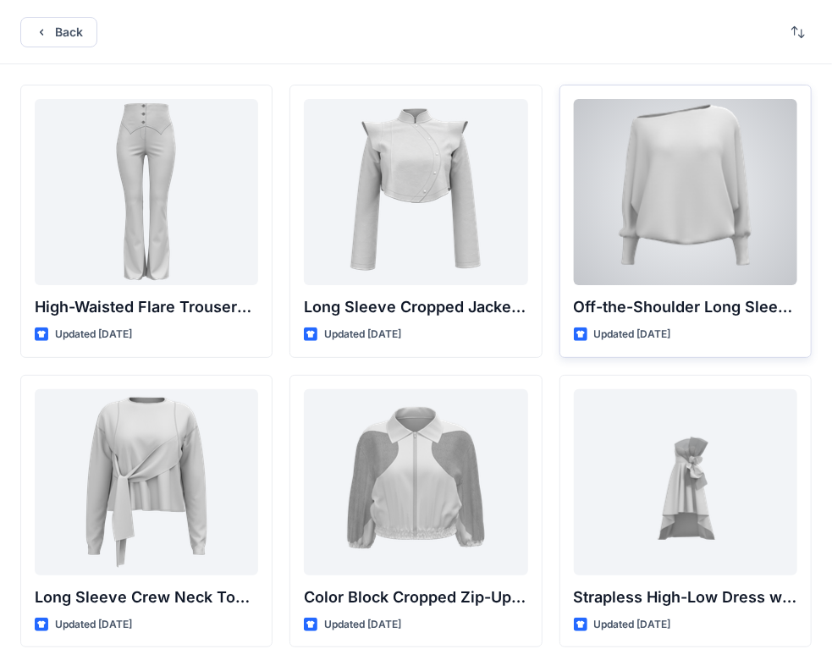
click at [655, 213] on div at bounding box center [685, 192] width 223 height 186
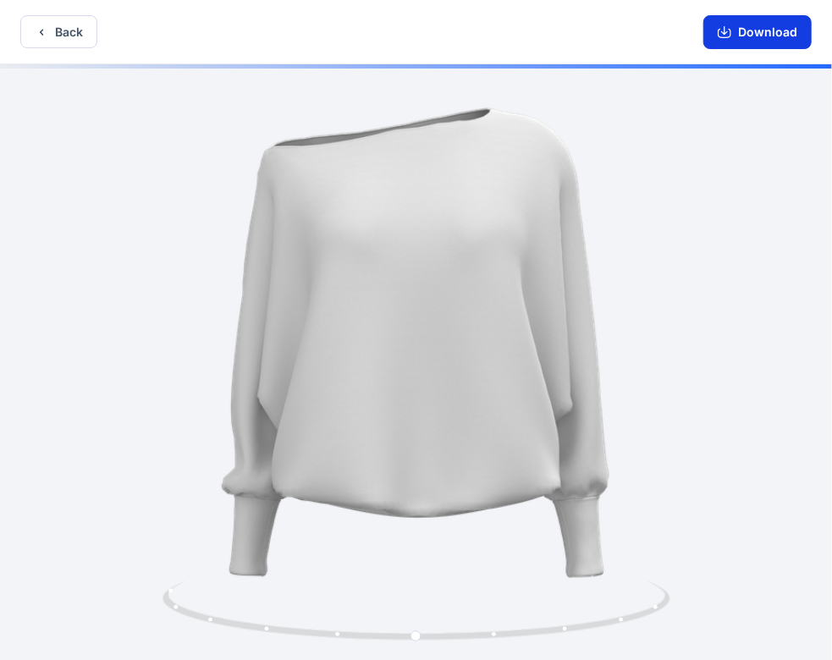
click at [750, 41] on button "Download" at bounding box center [758, 32] width 108 height 34
